Goal: Transaction & Acquisition: Book appointment/travel/reservation

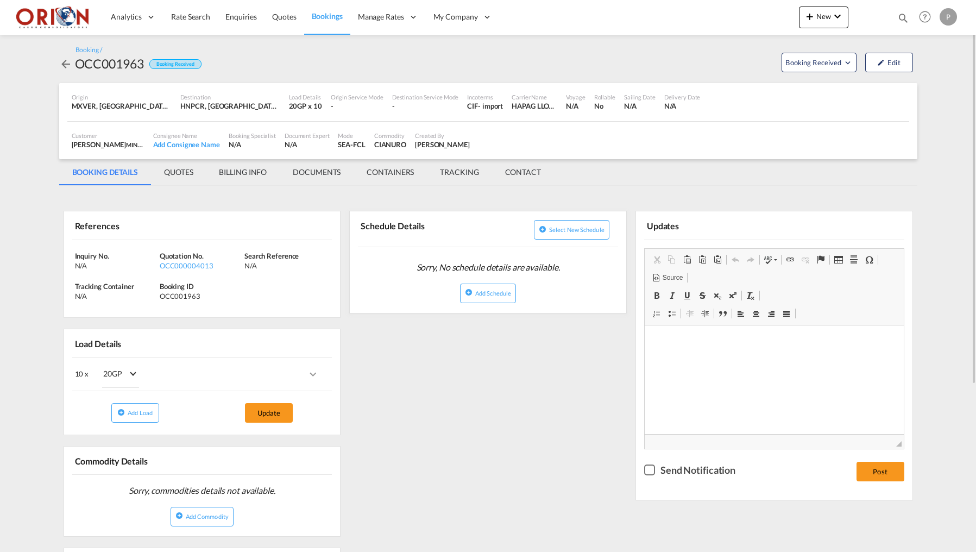
click at [238, 173] on md-tab-item "BILLING INFO" at bounding box center [243, 172] width 74 height 26
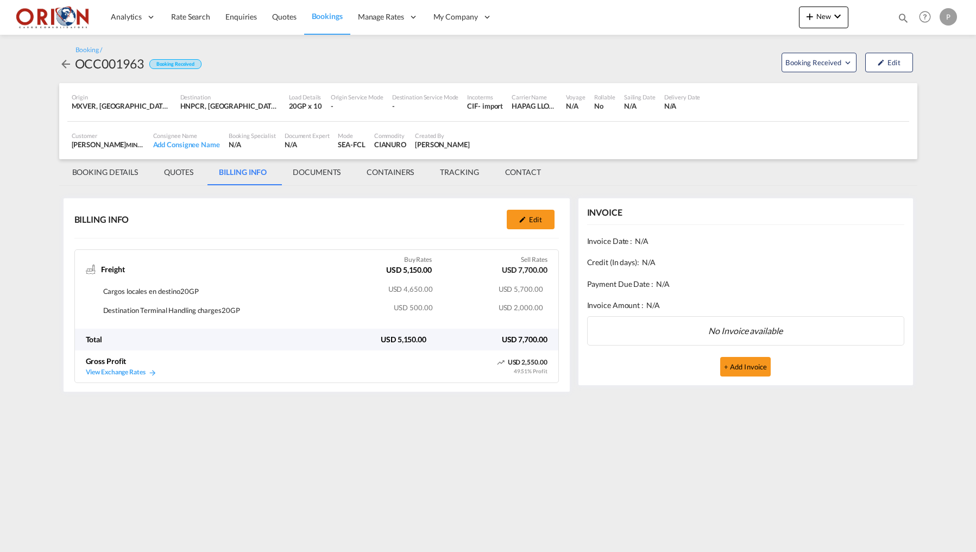
click at [100, 171] on md-tab-item "BOOKING DETAILS" at bounding box center [105, 172] width 92 height 26
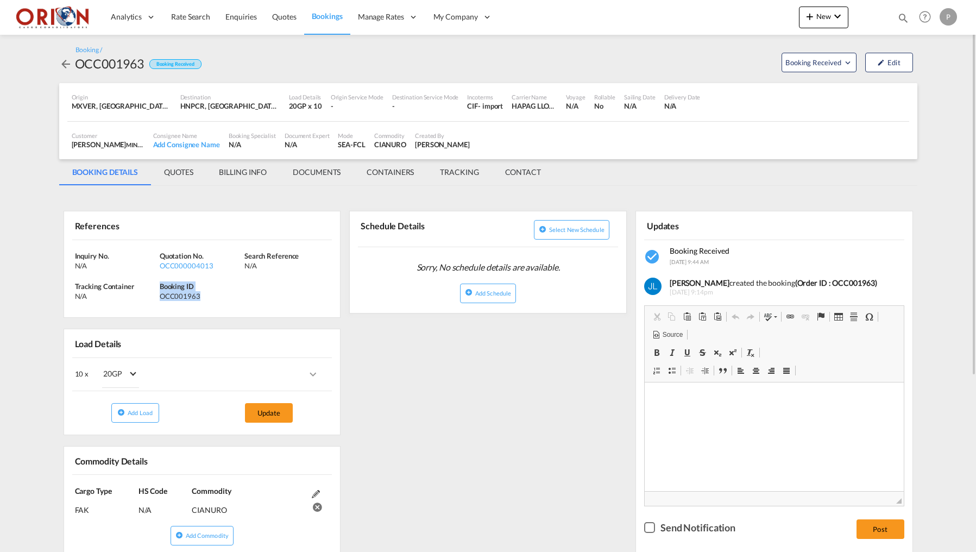
drag, startPoint x: 160, startPoint y: 285, endPoint x: 206, endPoint y: 294, distance: 47.1
click at [206, 294] on div "Booking ID OCC001963" at bounding box center [202, 291] width 85 height 20
copy div "Booking ID OCC001963"
click at [420, 369] on div "References Inquiry No. N/A Quotation No. OCC000004013 Search Reference N/A Trac…" at bounding box center [488, 489] width 858 height 597
click at [457, 374] on div "References Inquiry No. N/A Quotation No. OCC000004013 Search Reference N/A Trac…" at bounding box center [488, 489] width 858 height 597
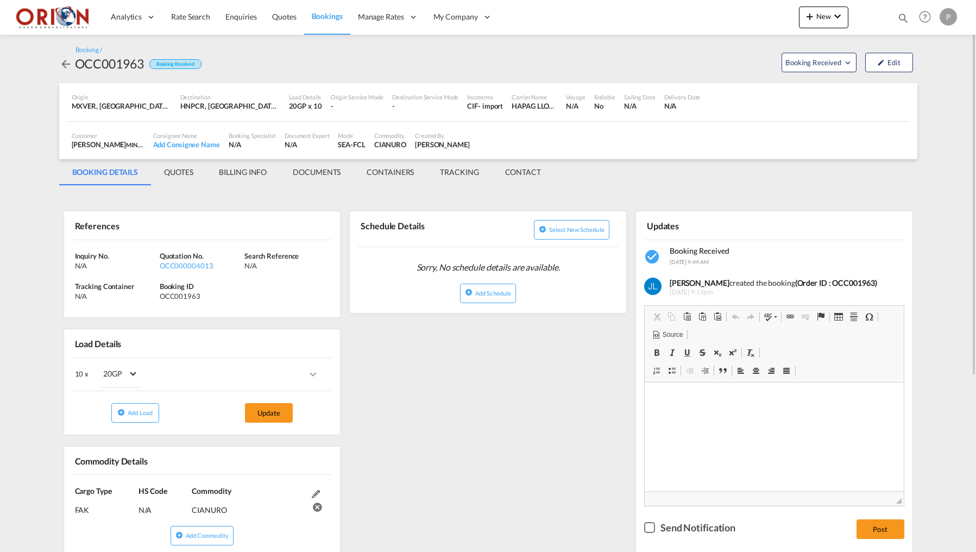
click at [237, 167] on md-tab-item "BILLING INFO" at bounding box center [243, 172] width 74 height 26
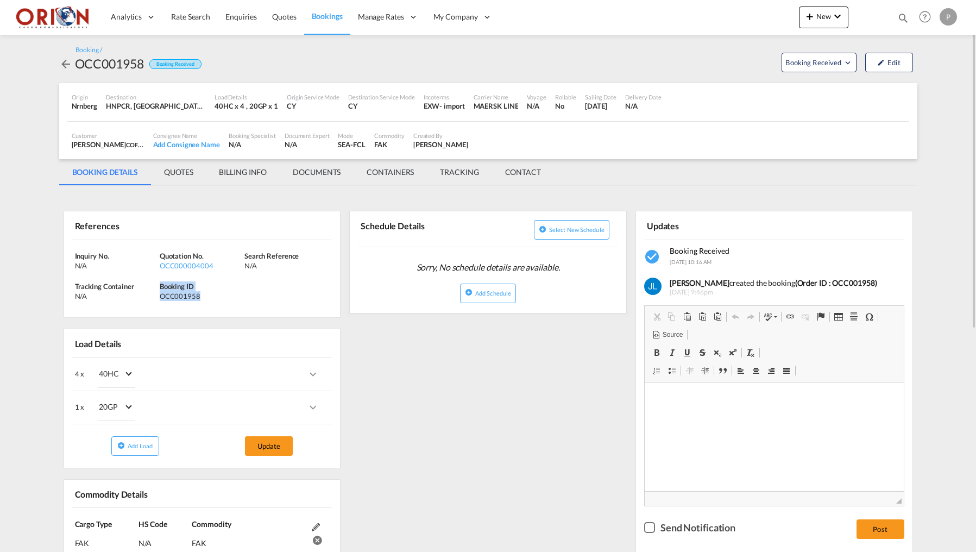
drag, startPoint x: 160, startPoint y: 283, endPoint x: 209, endPoint y: 293, distance: 49.2
click at [209, 293] on div "Booking ID OCC001958" at bounding box center [202, 291] width 85 height 20
copy div "Booking ID OCC001958"
click at [252, 164] on md-tab-item "BILLING INFO" at bounding box center [243, 172] width 74 height 26
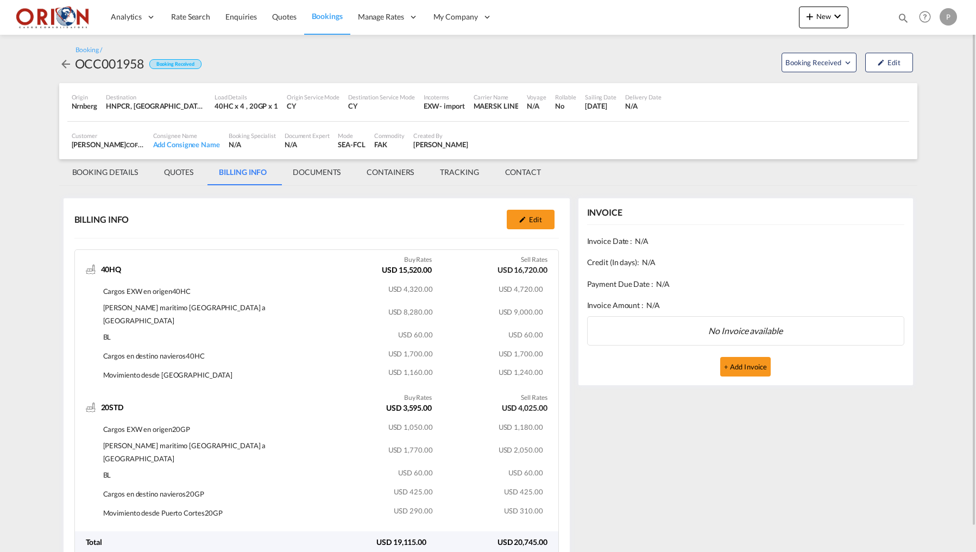
scroll to position [30, 0]
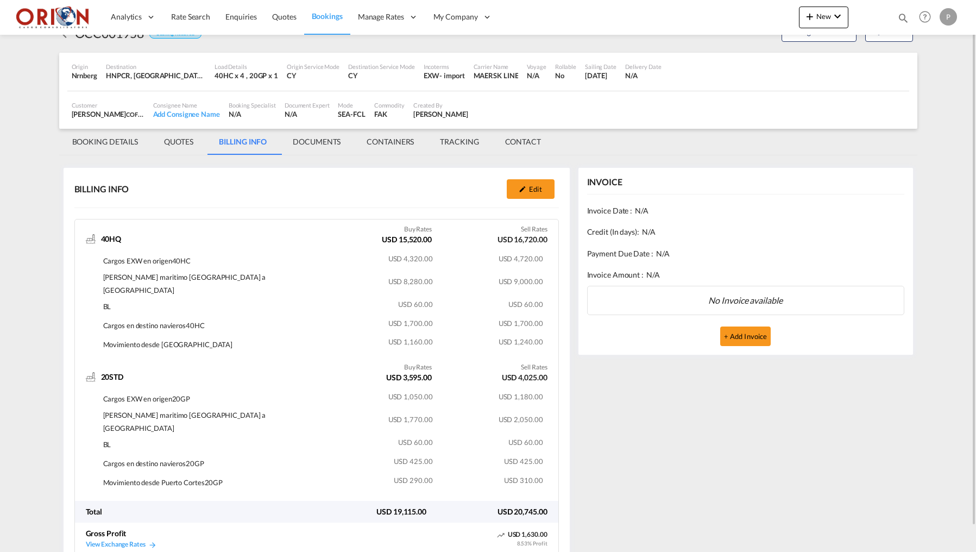
click at [670, 439] on div "INVOICE Invoice Date : N/A Credit (In days): N/A Payment Due Date : N/A Invoice…" at bounding box center [745, 365] width 343 height 405
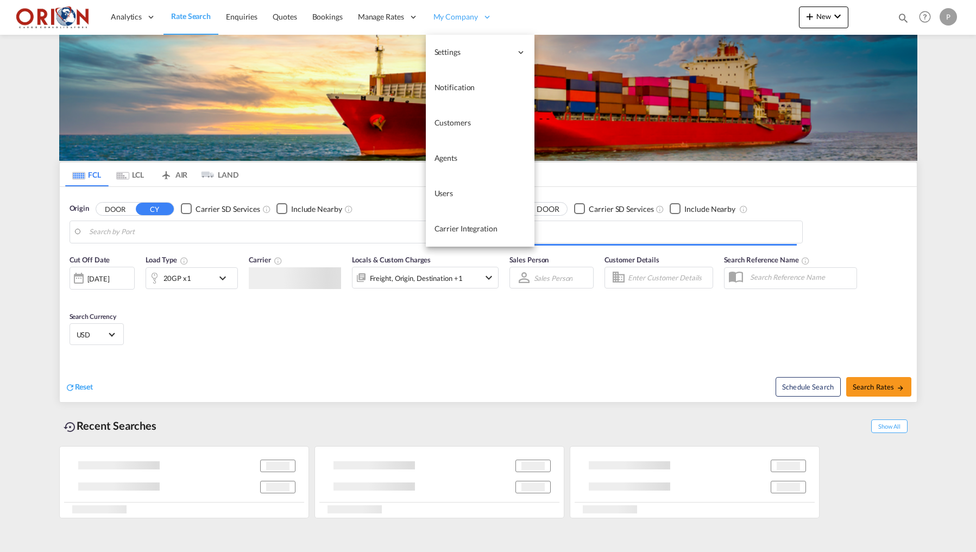
type input "Puerto Cortes, HNPCR"
type input "[GEOGRAPHIC_DATA], [GEOGRAPHIC_DATA]"
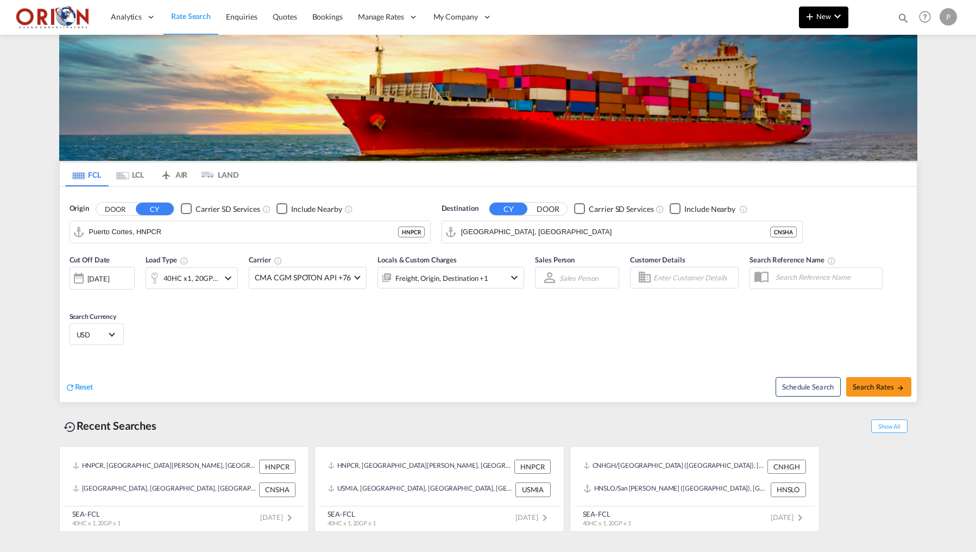
click at [818, 15] on span "New" at bounding box center [823, 16] width 41 height 9
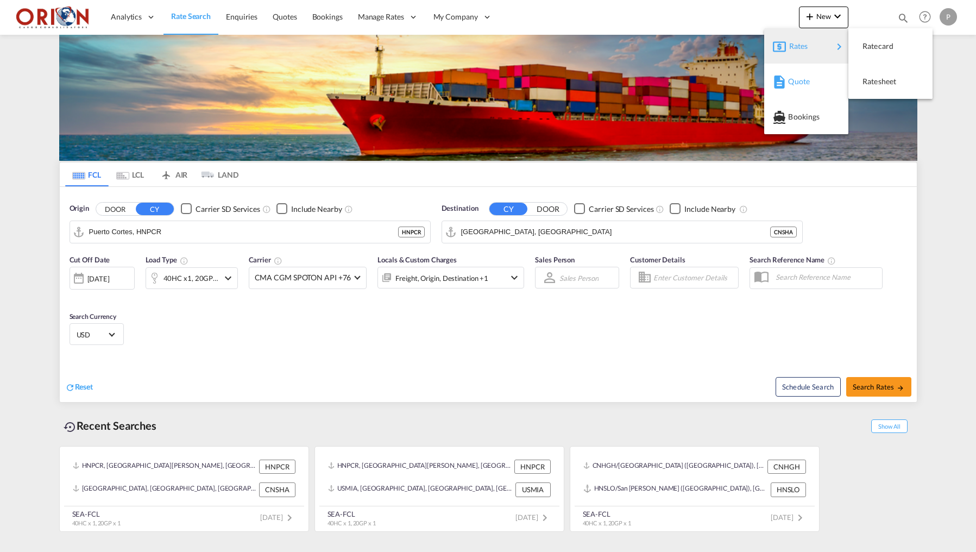
click at [795, 79] on span "Quote" at bounding box center [794, 82] width 12 height 22
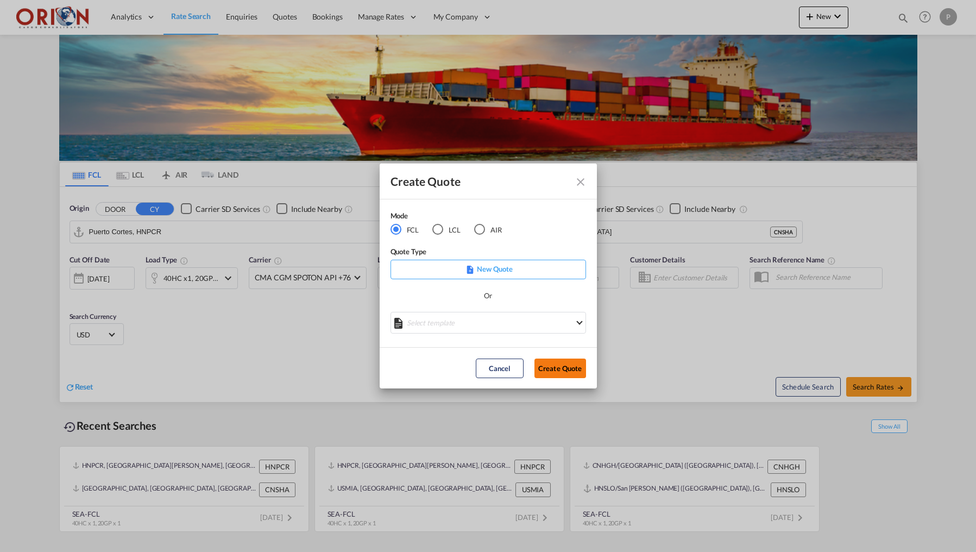
click at [553, 368] on button "Create Quote" at bounding box center [560, 368] width 52 height 20
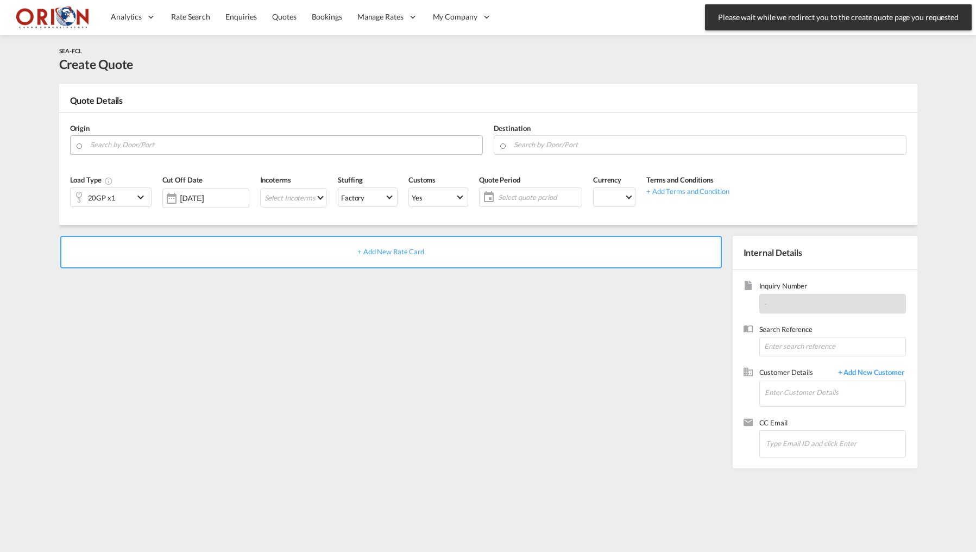
click at [277, 146] on input "Search by Door/Port" at bounding box center [283, 144] width 387 height 19
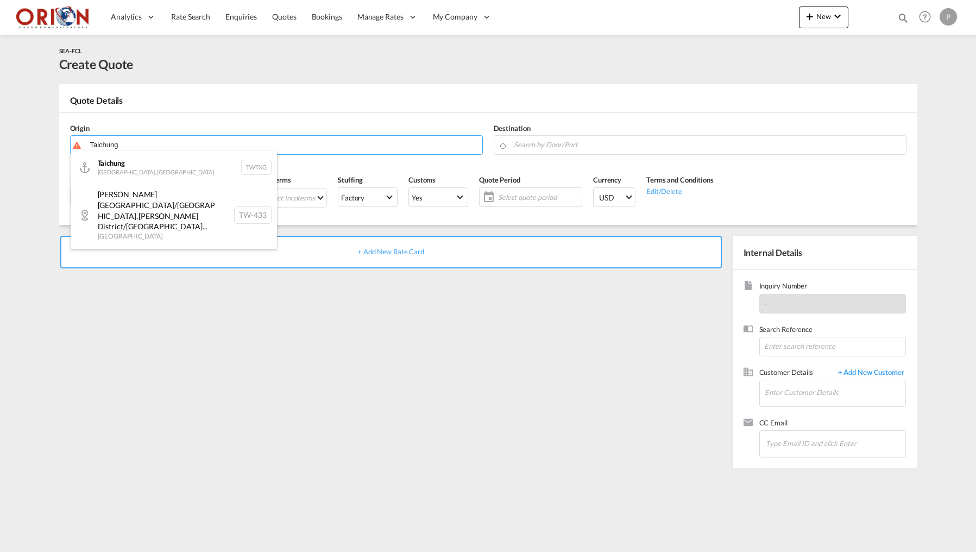
click at [130, 168] on div "Taichung [GEOGRAPHIC_DATA], Province of [GEOGRAPHIC_DATA] TWTXG" at bounding box center [174, 167] width 206 height 33
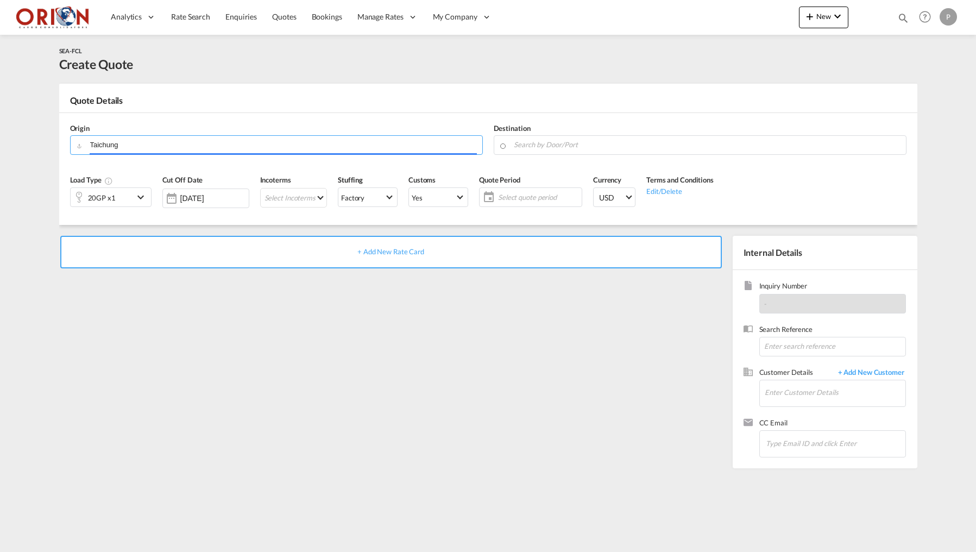
type input "Taichung, TWTXG"
click at [548, 148] on input "Search by Door/Port" at bounding box center [707, 144] width 387 height 19
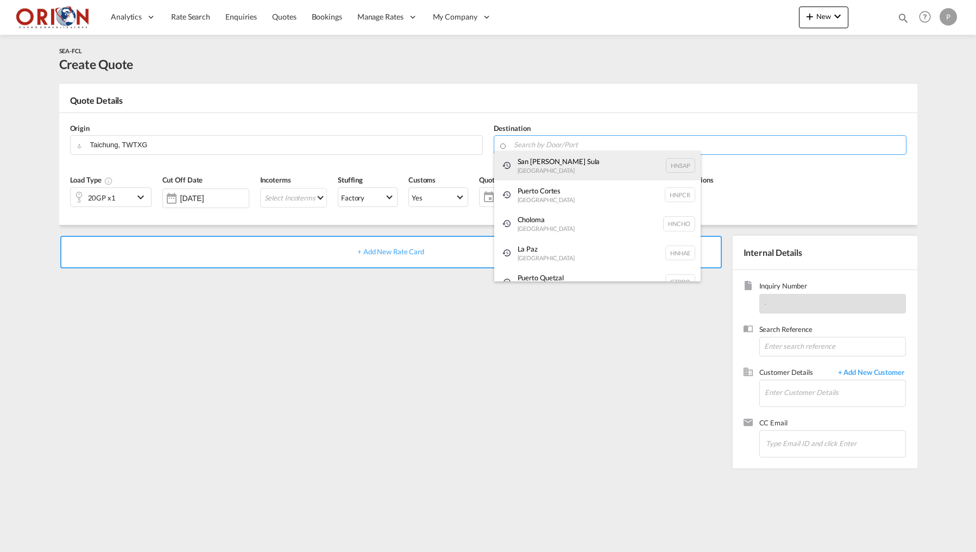
click at [546, 170] on div "[GEOGRAPHIC_DATA][PERSON_NAME] [GEOGRAPHIC_DATA] HNSAP" at bounding box center [597, 165] width 206 height 29
type input "San [PERSON_NAME] Sula, [GEOGRAPHIC_DATA]"
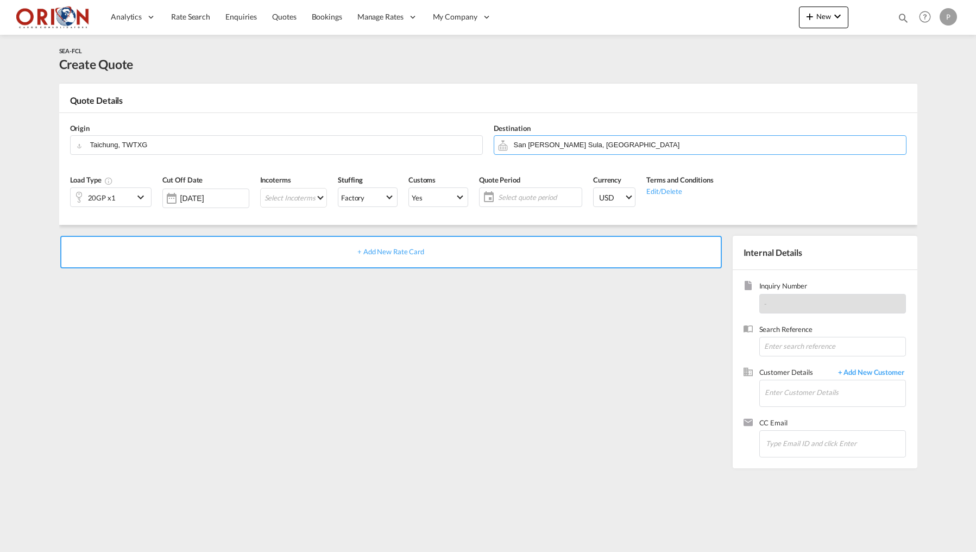
click at [138, 191] on md-icon "icon-chevron-down" at bounding box center [142, 197] width 16 height 13
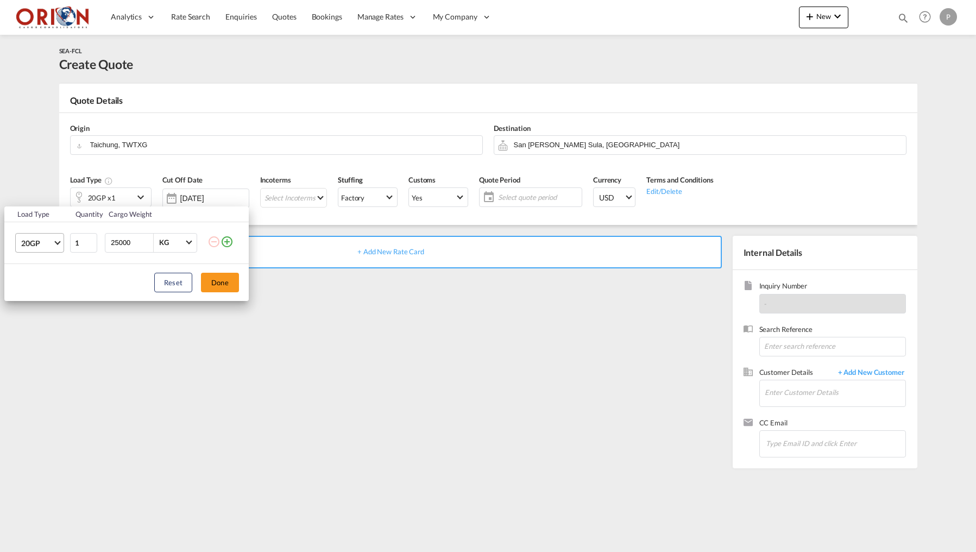
click at [53, 239] on md-select-value "20GP" at bounding box center [41, 242] width 43 height 18
click at [37, 291] on div "40HC" at bounding box center [31, 294] width 20 height 11
click at [203, 278] on button "Done" at bounding box center [220, 283] width 38 height 20
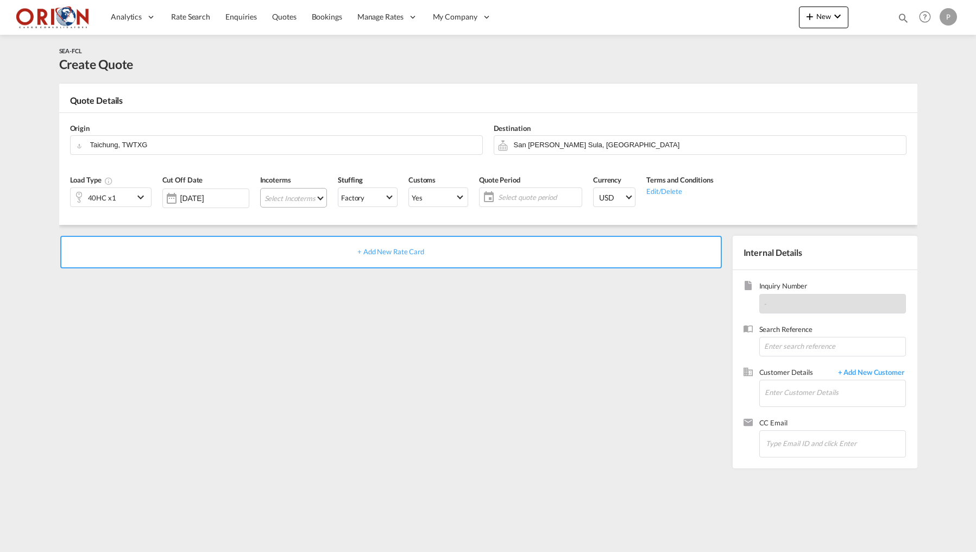
click at [301, 197] on md-select "Select Incoterms CFR - export Cost and Freight FAS - export Free Alongside Ship…" at bounding box center [293, 198] width 67 height 20
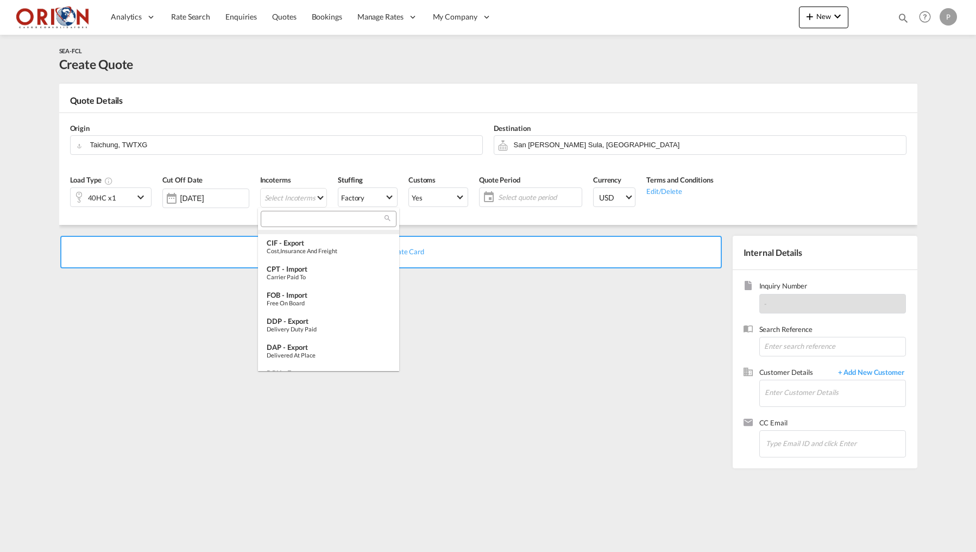
scroll to position [212, 0]
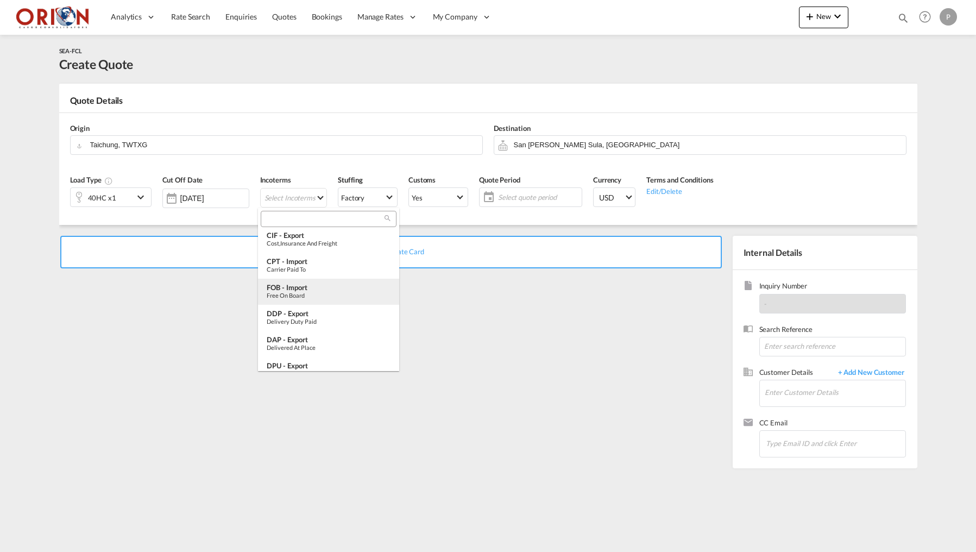
click at [300, 292] on div "Free on Board" at bounding box center [329, 295] width 124 height 7
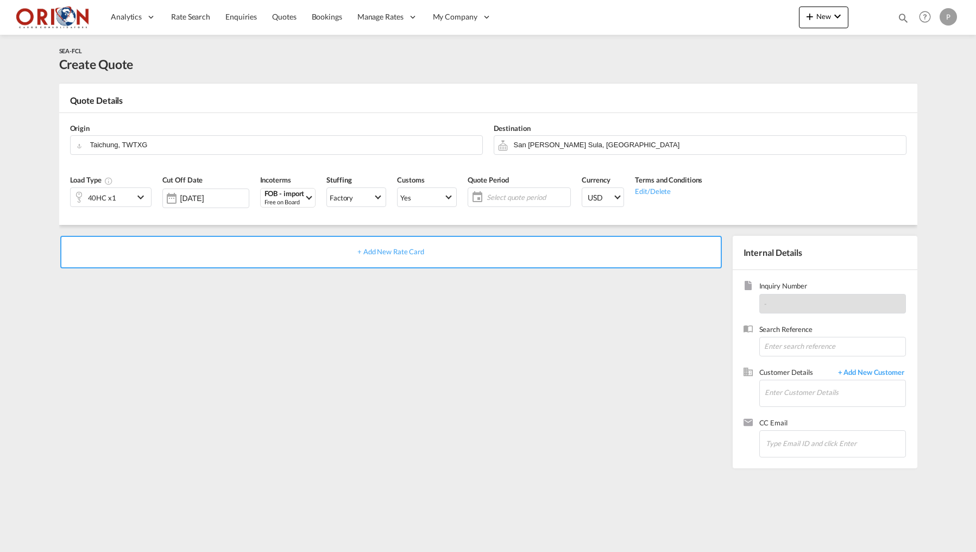
click at [493, 201] on span "Select quote period" at bounding box center [527, 197] width 86 height 15
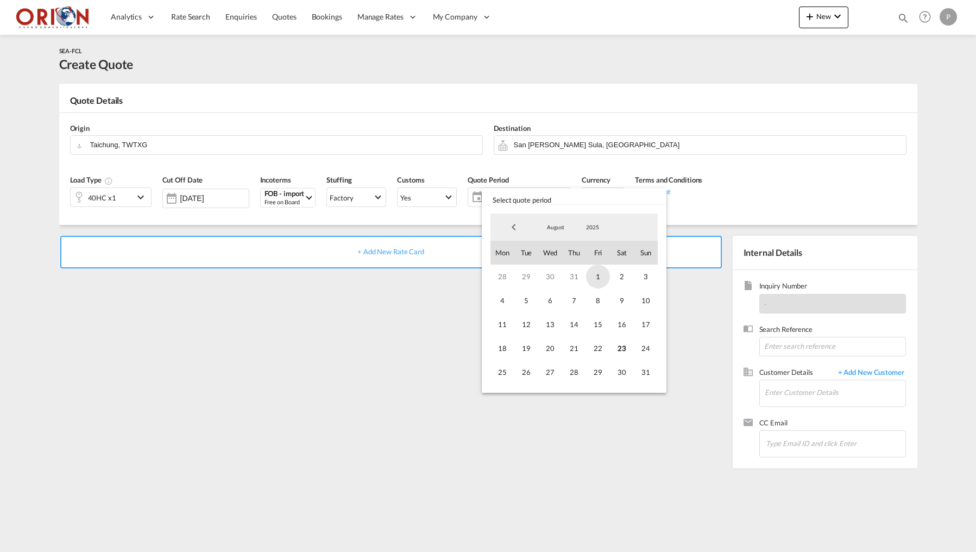
click at [593, 280] on span "1" at bounding box center [598, 276] width 24 height 24
click at [639, 371] on span "31" at bounding box center [646, 372] width 24 height 24
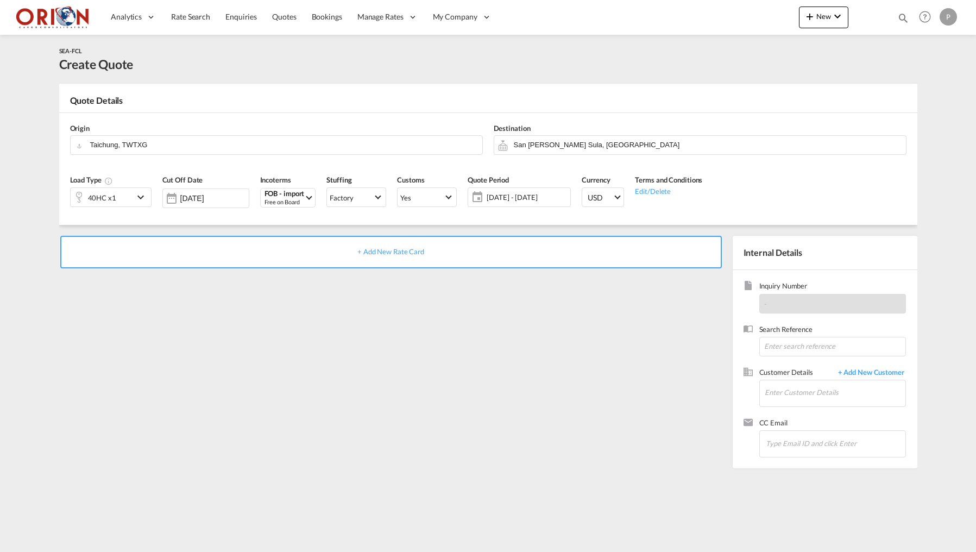
click at [499, 269] on div "+ Add New Rate Card" at bounding box center [393, 349] width 668 height 227
click at [495, 263] on div "+ Add New Rate Card" at bounding box center [390, 252] width 661 height 33
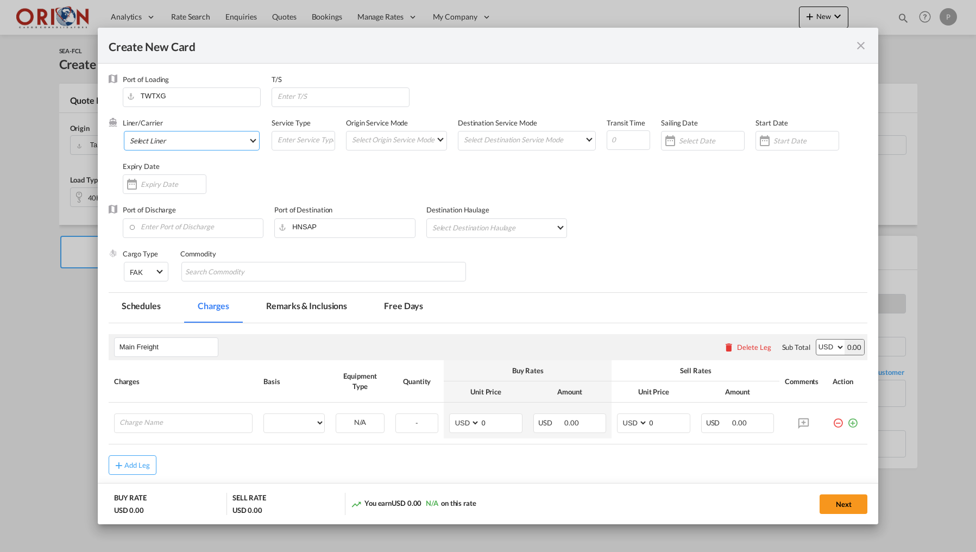
click at [232, 139] on md-select "Select Liner 2HM LOGISTICS D.O.O AAXL GLOBAL SHIPPING LINES LLC [PERSON_NAME] S…" at bounding box center [192, 141] width 136 height 20
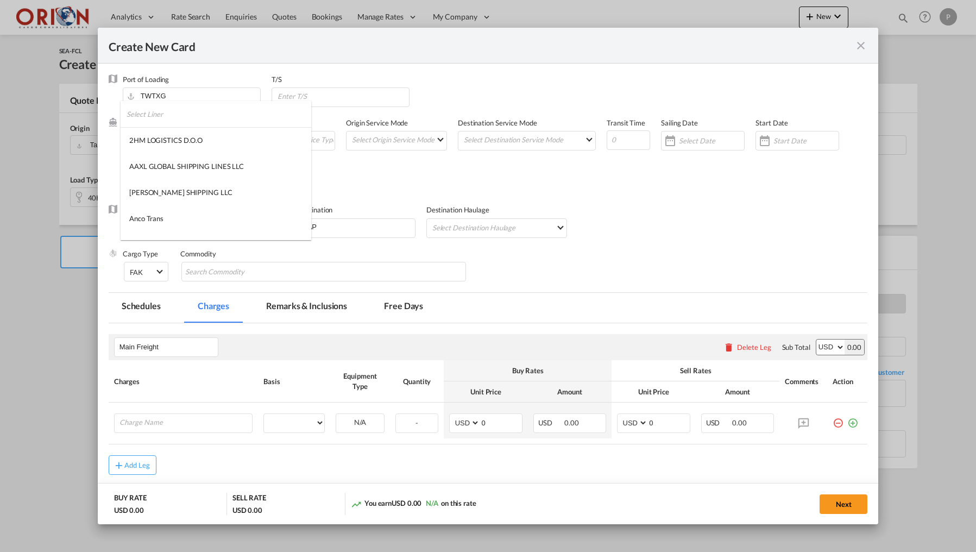
type input "Basic Ocean Freight"
select select "per equipment"
click at [212, 120] on input "search" at bounding box center [219, 114] width 185 height 26
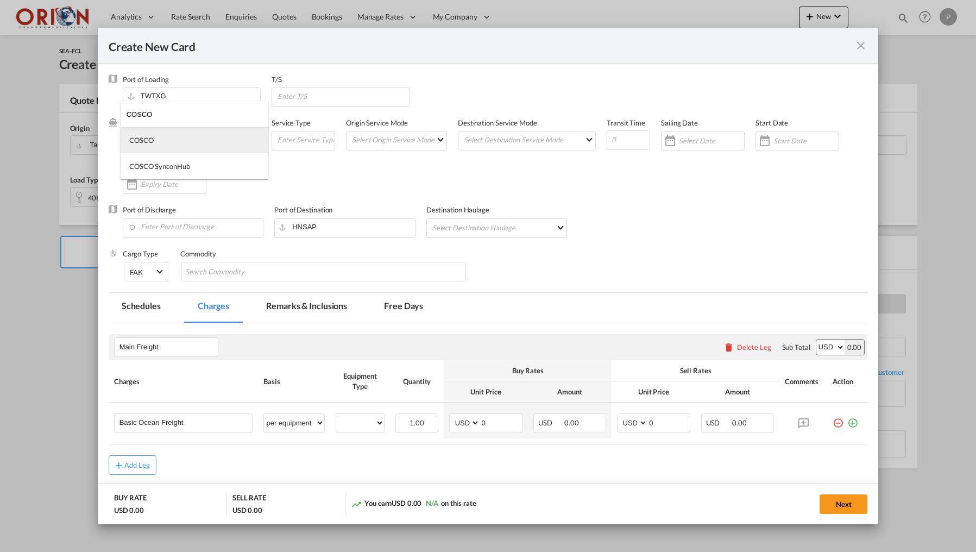
type input "COSCO"
click at [169, 146] on md-option "COSCO" at bounding box center [195, 140] width 148 height 26
click at [378, 143] on md-select "Select Origin Service Mode SD [GEOGRAPHIC_DATA]" at bounding box center [399, 138] width 96 height 15
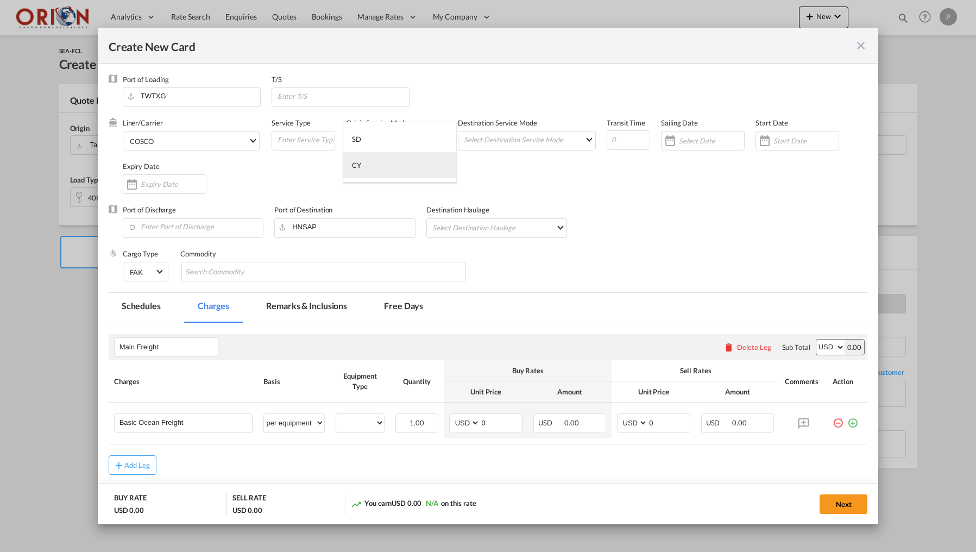
click at [378, 166] on md-option "CY" at bounding box center [399, 165] width 113 height 26
click at [483, 145] on md-select "Select Destination Service Mode SD [GEOGRAPHIC_DATA]" at bounding box center [529, 138] width 132 height 15
click at [483, 145] on md-option "SD" at bounding box center [529, 139] width 150 height 26
click at [631, 136] on input "Create New CardPort ..." at bounding box center [628, 140] width 43 height 20
type input "45"
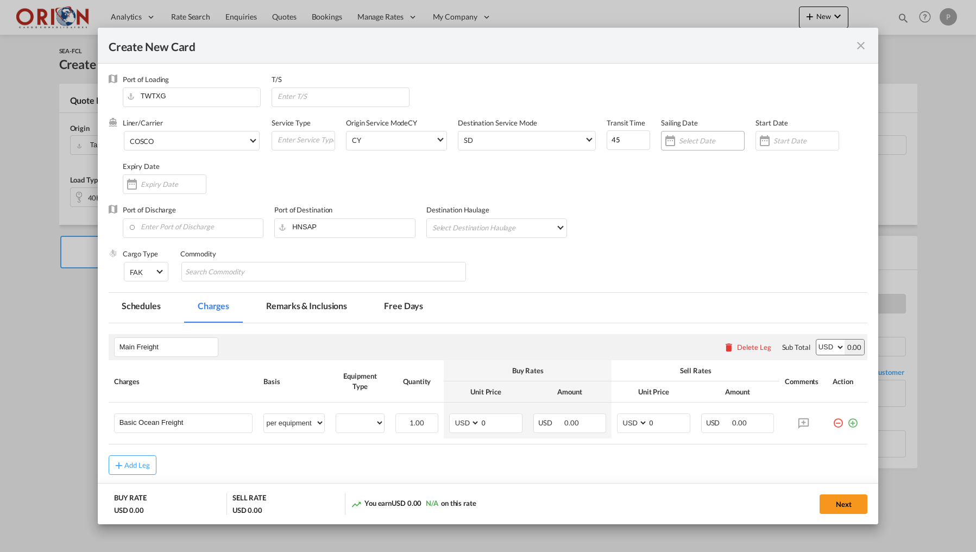
click at [714, 142] on input "Create New CardPort ..." at bounding box center [711, 140] width 65 height 9
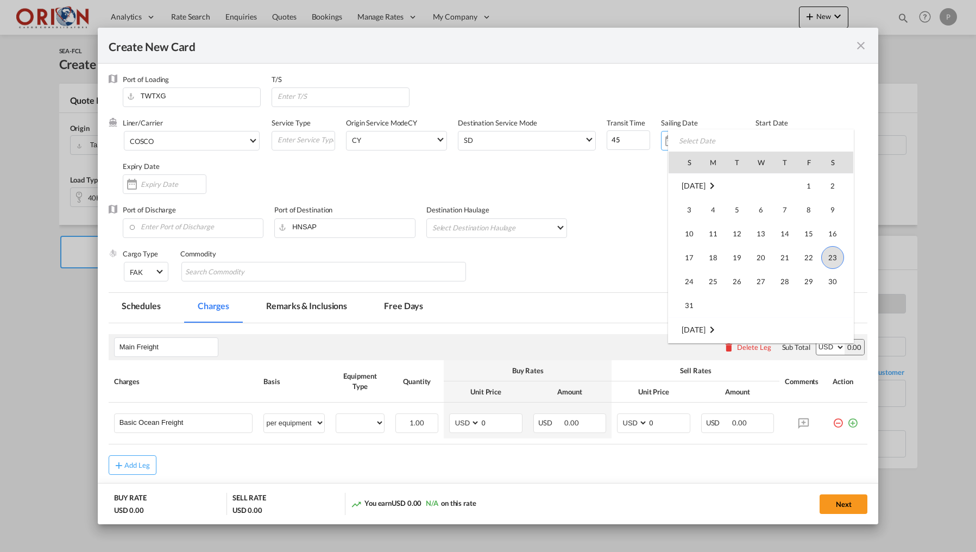
click at [784, 292] on td "28" at bounding box center [785, 281] width 24 height 24
type input "[DATE]"
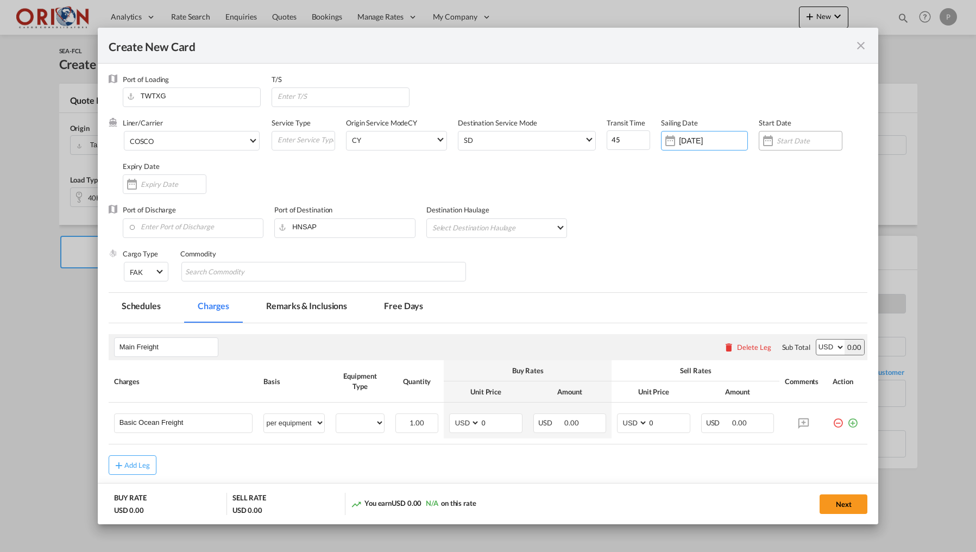
click at [809, 137] on input "Create New CardPort ..." at bounding box center [808, 140] width 65 height 9
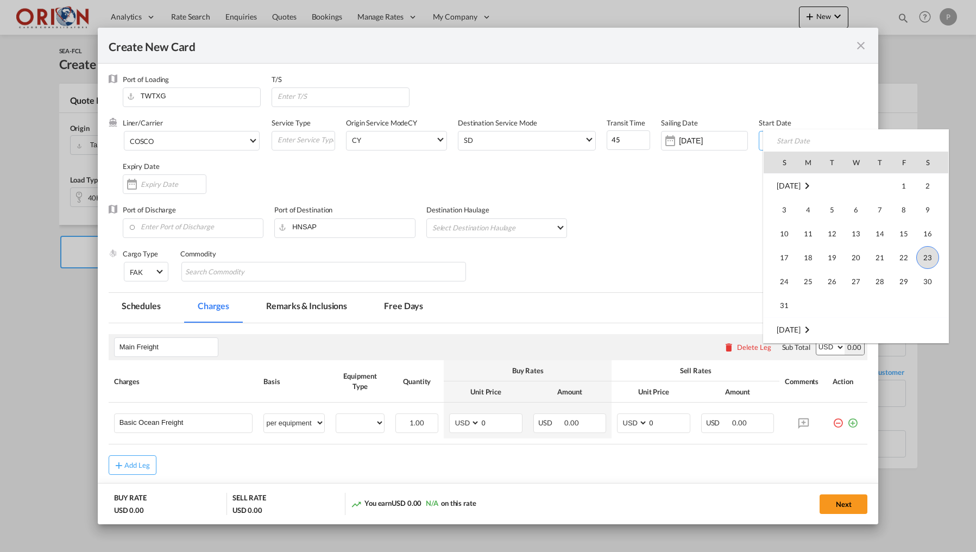
click at [923, 256] on span "23" at bounding box center [927, 257] width 23 height 23
type input "[DATE]"
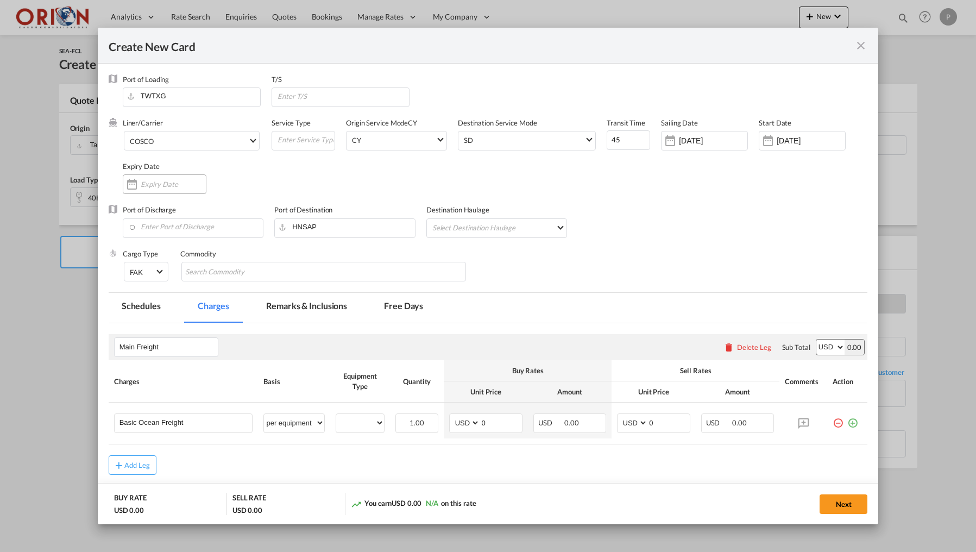
click at [160, 187] on input "Create New CardPort ..." at bounding box center [173, 184] width 65 height 9
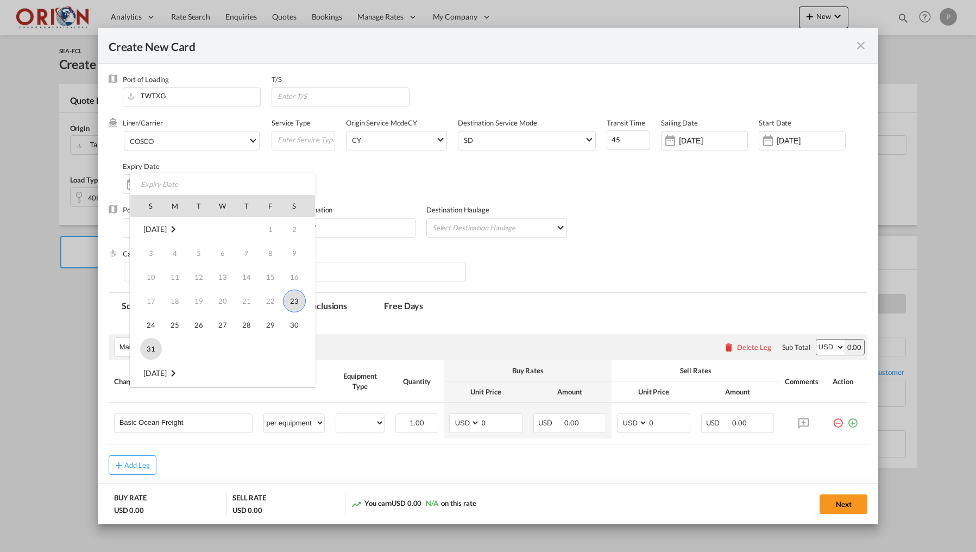
click at [149, 342] on span "31" at bounding box center [151, 349] width 22 height 22
type input "[DATE]"
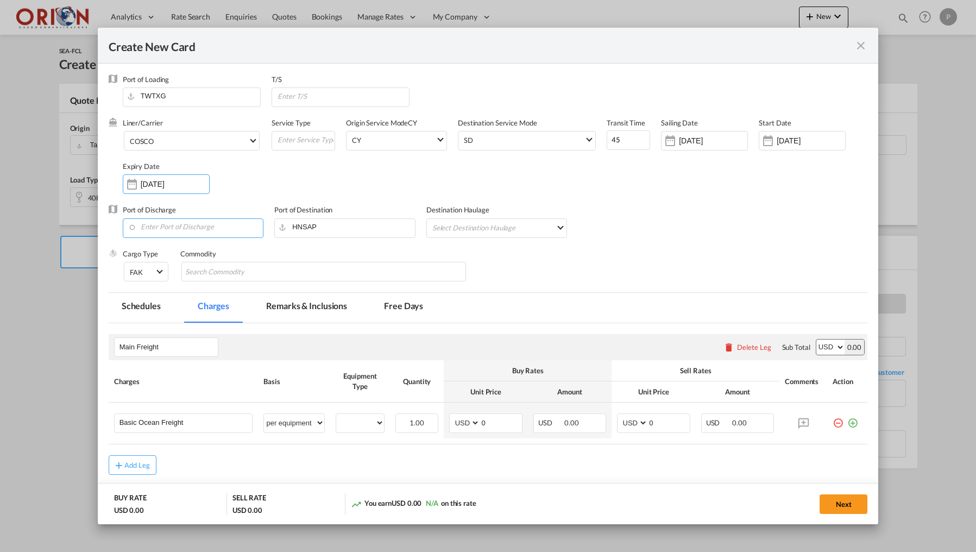
click at [167, 230] on input "Enter Port of Discharge" at bounding box center [195, 227] width 135 height 16
click at [155, 251] on div "[GEOGRAPHIC_DATA]" at bounding box center [227, 254] width 191 height 8
type input "Puerto Cortes, HNPCR"
click at [502, 229] on md-select "Select Destination Haulage rail road barge truck unspecified not available" at bounding box center [499, 227] width 136 height 17
click at [490, 249] on md-option "road" at bounding box center [499, 253] width 153 height 26
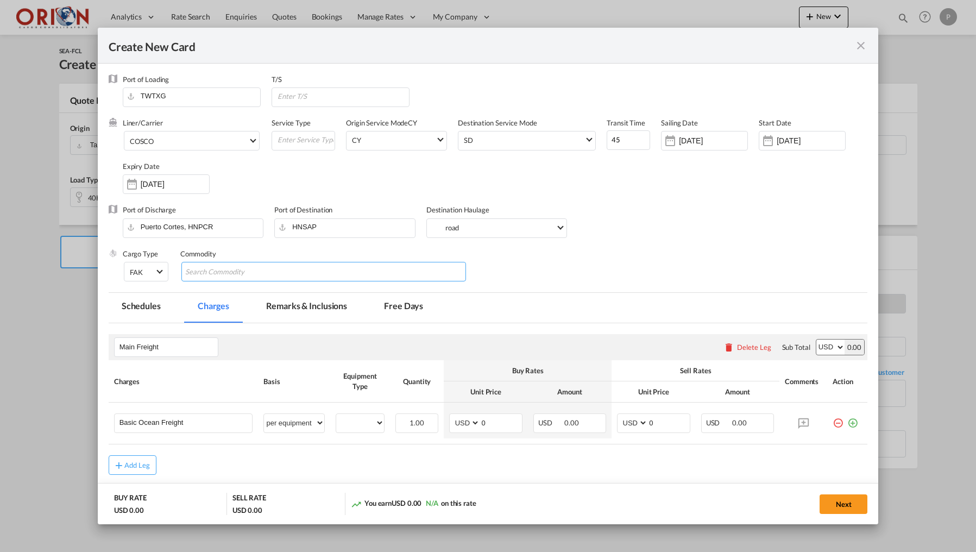
click at [397, 267] on md-chips-wrap "Chips container with autocompletion. Enter the text area, type text to search, …" at bounding box center [323, 272] width 285 height 20
paste input "PO#ME-0316/25"
type input "PO#ME-0316/25"
click at [124, 350] on input "Main Freight" at bounding box center [168, 347] width 98 height 16
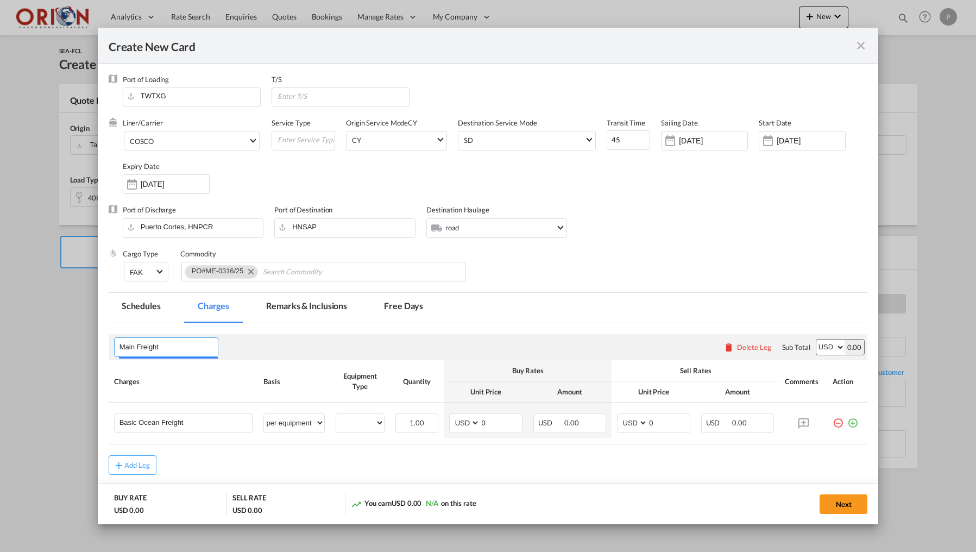
click at [124, 350] on input "Main Freight" at bounding box center [168, 347] width 98 height 16
type input "FLETE"
click at [128, 417] on input "Basic Ocean Freight" at bounding box center [185, 422] width 133 height 16
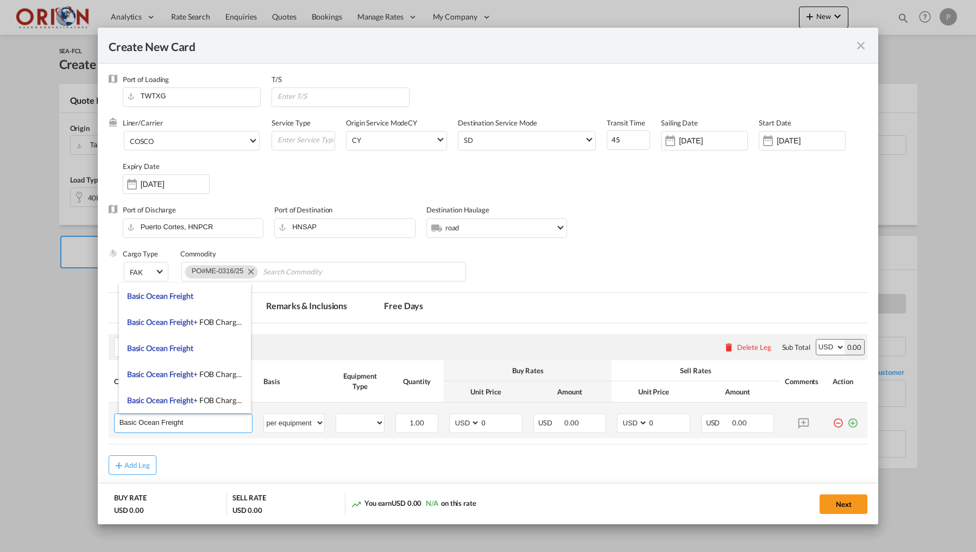
click at [128, 417] on input "Basic Ocean Freight" at bounding box center [185, 422] width 133 height 16
type input "[PERSON_NAME] maritimo ALL IN desde FOB Taichung a [GEOGRAPHIC_DATA][PERSON_NAM…"
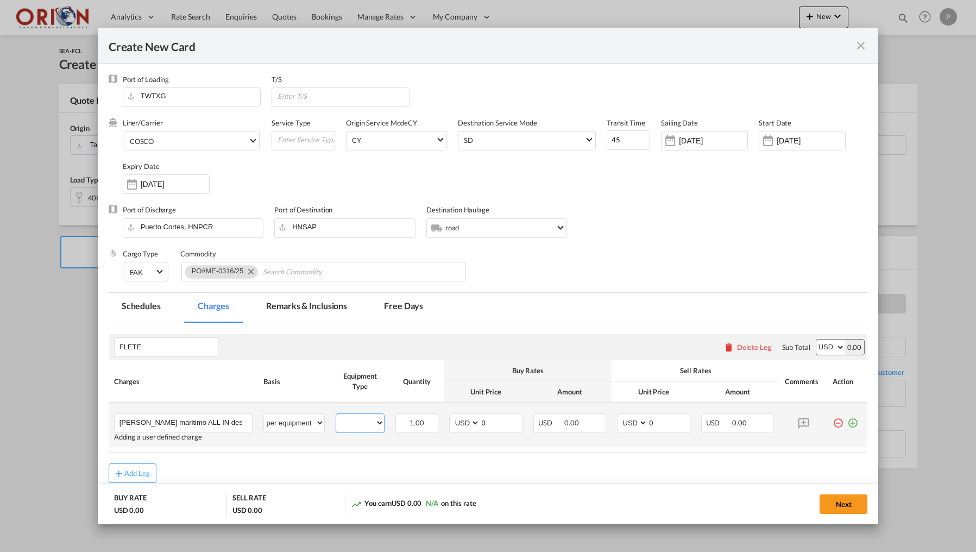
select select "40HC"
click at [802, 422] on md-icon "Create New CardPort ..." at bounding box center [803, 422] width 19 height 19
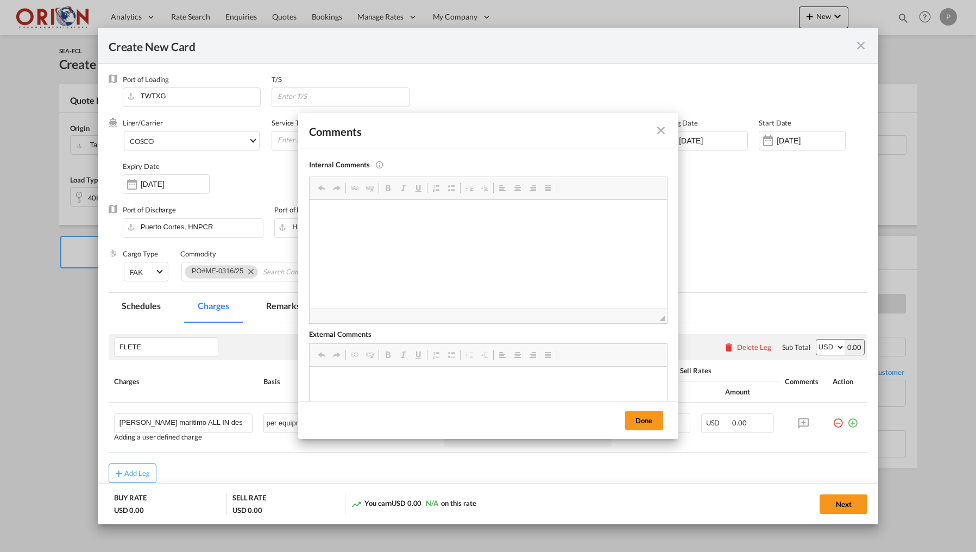
scroll to position [0, 0]
click at [636, 419] on button "Done" at bounding box center [644, 421] width 38 height 20
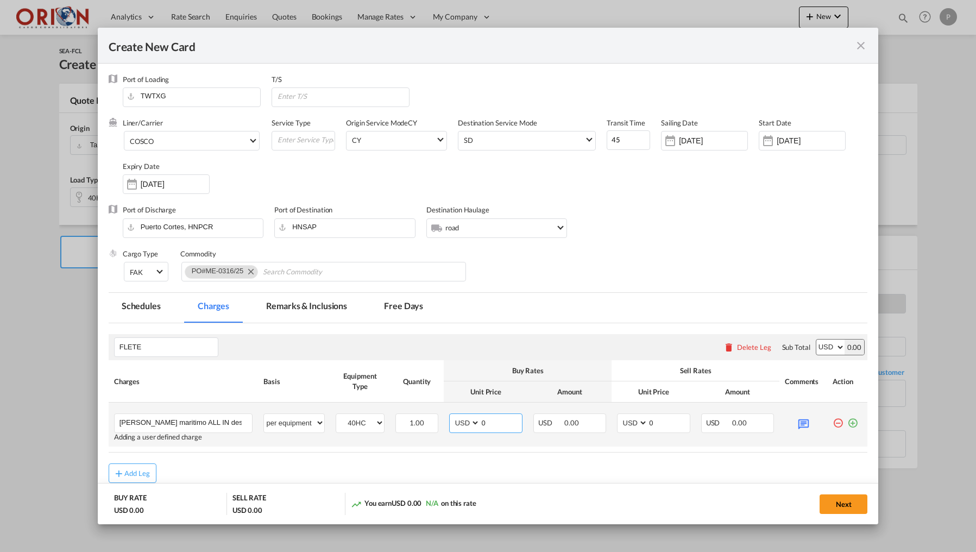
click at [500, 424] on input "0" at bounding box center [500, 422] width 41 height 16
type input "5560"
click at [681, 422] on input "0" at bounding box center [668, 422] width 41 height 16
type input "6700"
click at [416, 310] on md-tab-item "Free Days" at bounding box center [403, 308] width 65 height 30
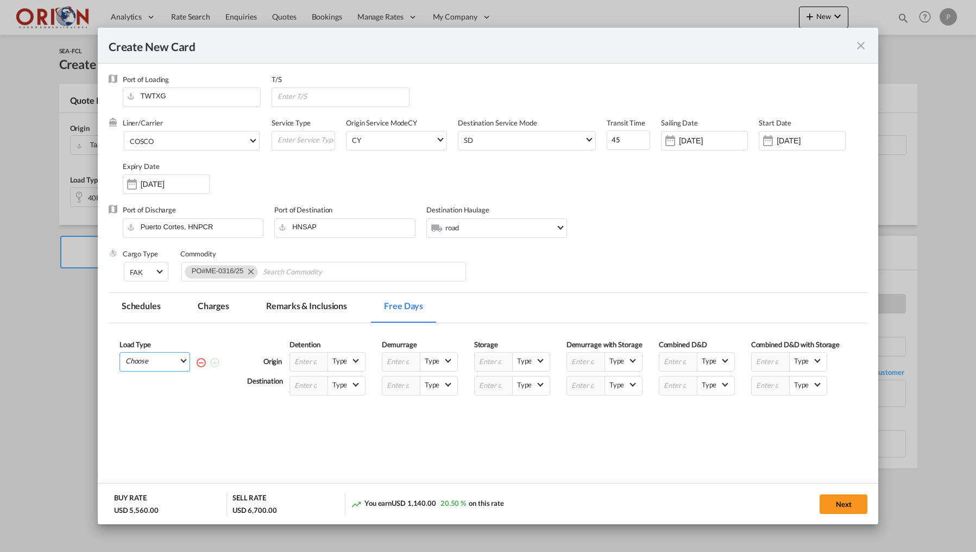
click at [147, 352] on md-select "Choose 40HC" at bounding box center [156, 359] width 65 height 15
click at [144, 387] on div "40HC" at bounding box center [138, 389] width 19 height 10
click at [298, 395] on input "Create New CardPort ..." at bounding box center [309, 385] width 38 height 18
type input "16"
click at [830, 506] on button "Next" at bounding box center [843, 504] width 48 height 20
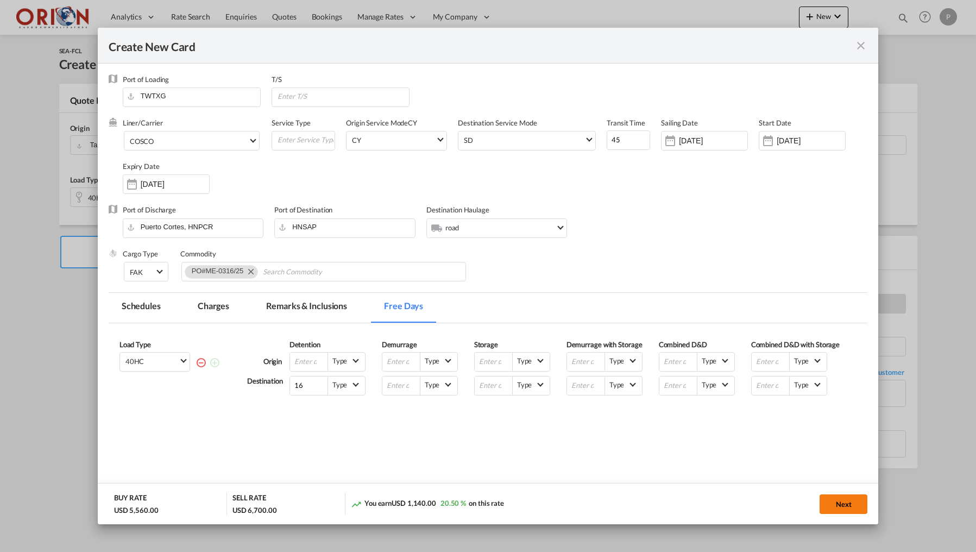
type input "[DATE]"
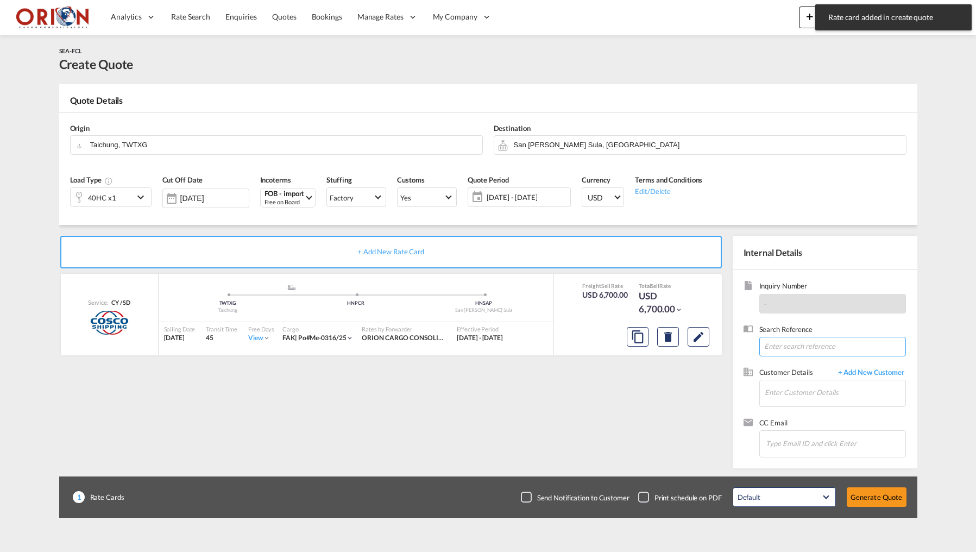
click at [782, 345] on input at bounding box center [832, 347] width 147 height 20
paste input "[DATE] // NEW BOOKING OF TXG/[GEOGRAPHIC_DATA][PERSON_NAME] FOR C/[GEOGRAPHIC_D…"
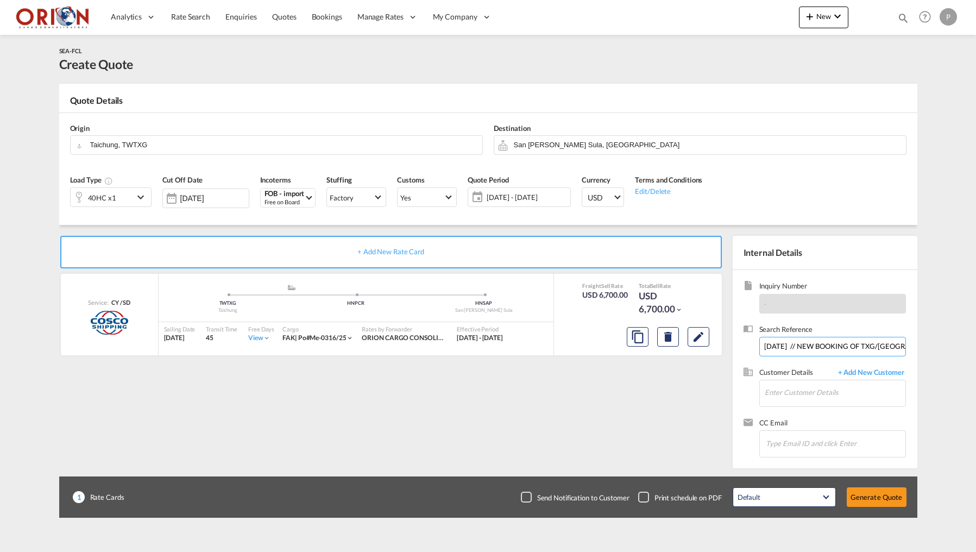
type input "[DATE] // NEW BOOKING OF TXG/[GEOGRAPHIC_DATA][PERSON_NAME] FOR C/[GEOGRAPHIC_D…"
click at [794, 409] on div "[PERSON_NAME] [EMAIL_ADDRESS][DOMAIN_NAME] | [GEOGRAPHIC_DATA] NAMA S DE RL" at bounding box center [867, 409] width 206 height 29
type input "PLAZA PANAMA S DE RL, [PERSON_NAME], [EMAIL_ADDRESS][DOMAIN_NAME]"
click at [858, 495] on button "Generate Quote" at bounding box center [877, 497] width 60 height 20
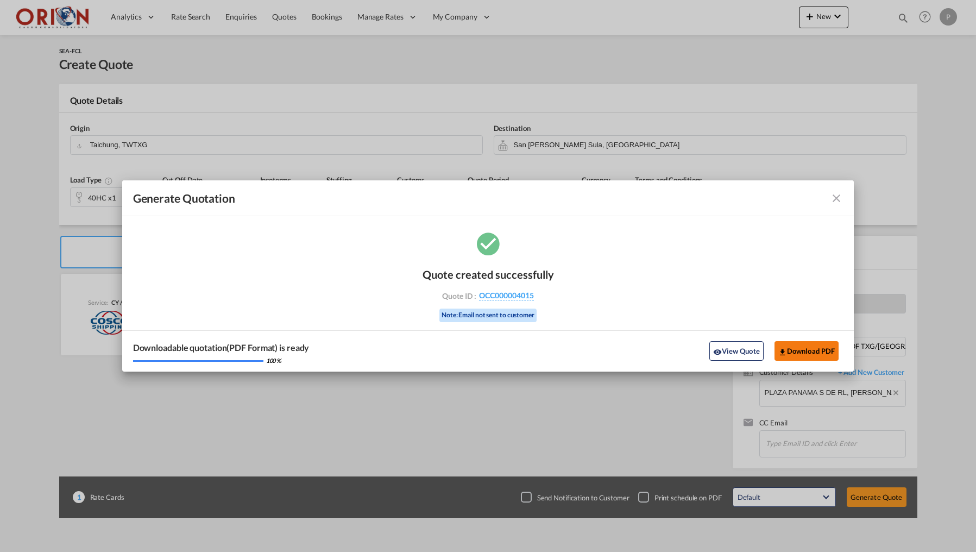
click at [780, 354] on md-icon "icon-download" at bounding box center [782, 352] width 9 height 9
click at [837, 198] on md-icon "icon-close fg-AAA8AD cursor m-0" at bounding box center [836, 198] width 13 height 13
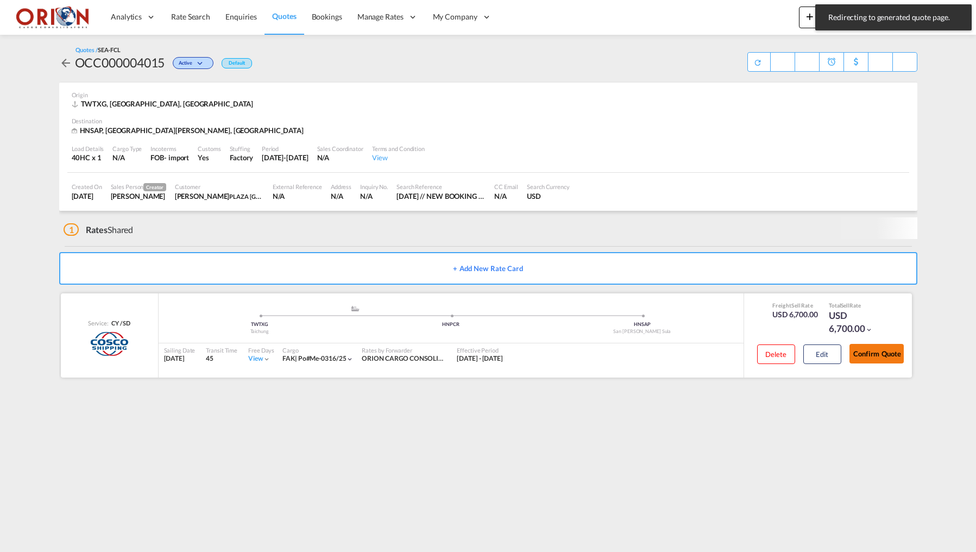
click at [855, 344] on button "Confirm Quote" at bounding box center [876, 354] width 54 height 20
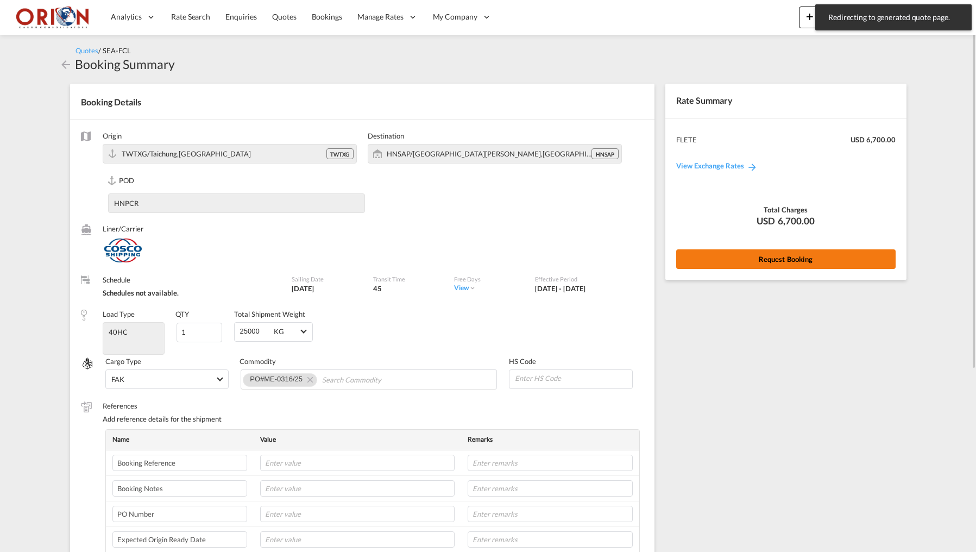
click at [772, 253] on button "Request Booking" at bounding box center [785, 259] width 219 height 20
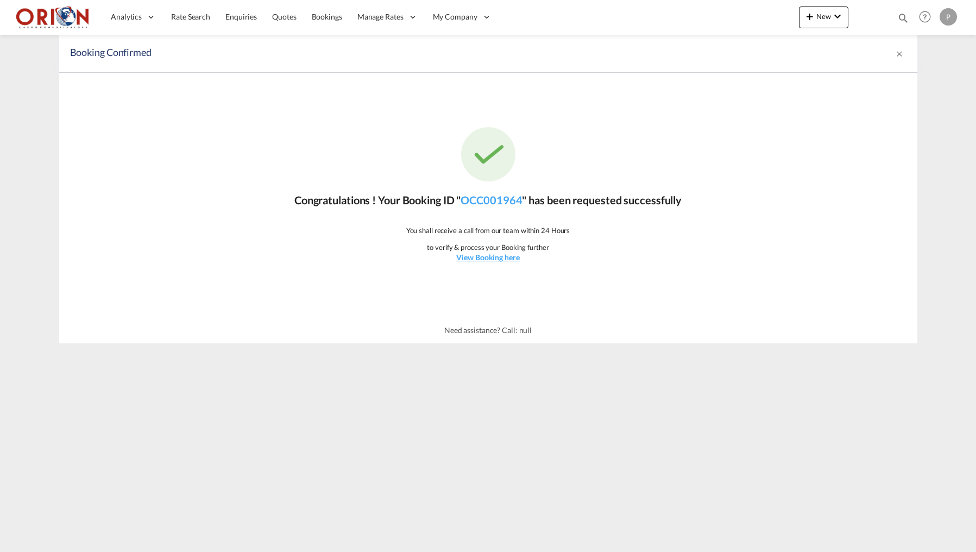
click at [478, 267] on div "Congratulations ! Your Booking ID " OCC001964 " has been requested successfully…" at bounding box center [488, 195] width 858 height 244
click at [478, 263] on div "Congratulations ! Your Booking ID " OCC001964 " has been requested successfully…" at bounding box center [488, 195] width 858 height 244
click at [476, 257] on u "View Booking here" at bounding box center [487, 256] width 63 height 9
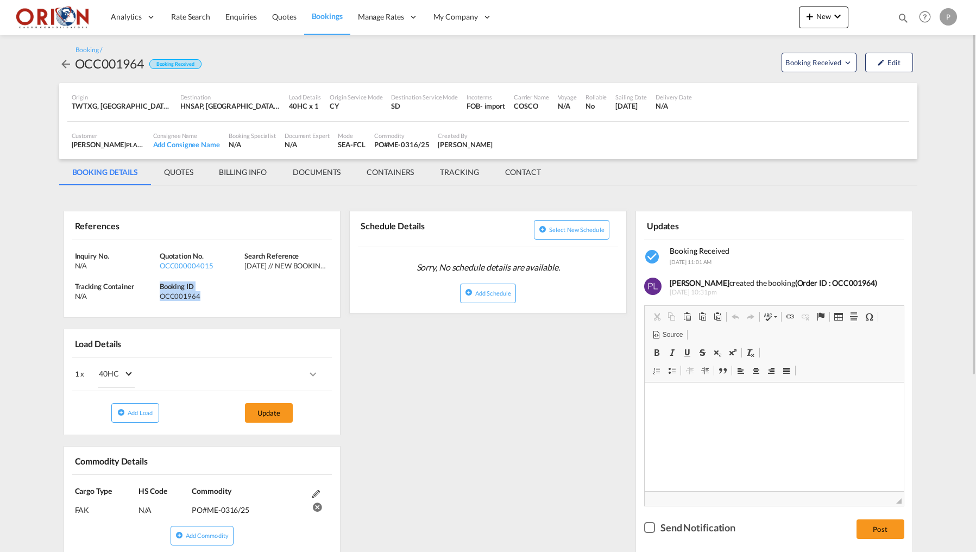
drag, startPoint x: 160, startPoint y: 283, endPoint x: 209, endPoint y: 294, distance: 50.1
click at [209, 294] on div "Booking ID OCC001964" at bounding box center [202, 291] width 85 height 20
copy div "Booking ID OCC001964"
click at [262, 176] on md-tab-item "BILLING INFO" at bounding box center [243, 172] width 74 height 26
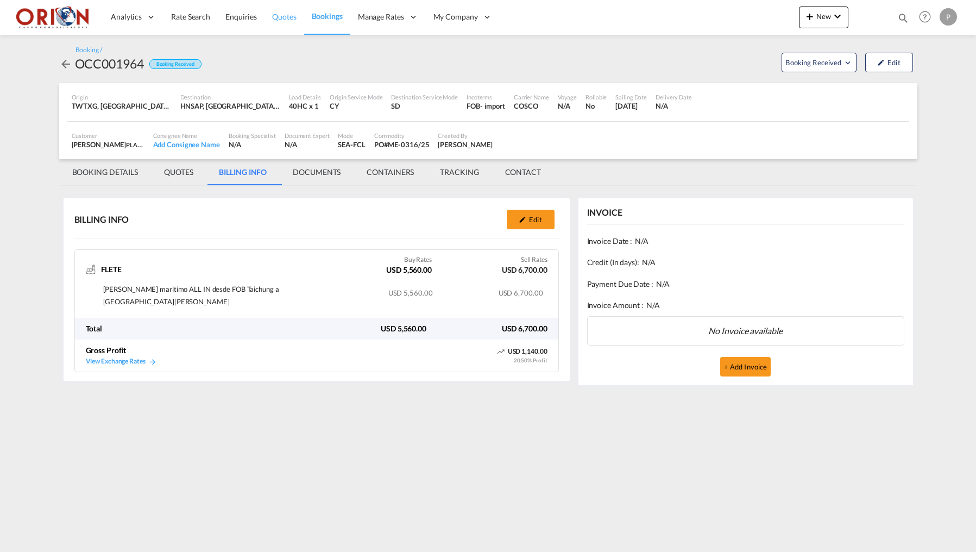
click at [281, 25] on link "Quotes" at bounding box center [283, 16] width 39 height 35
